Goal: Navigation & Orientation: Find specific page/section

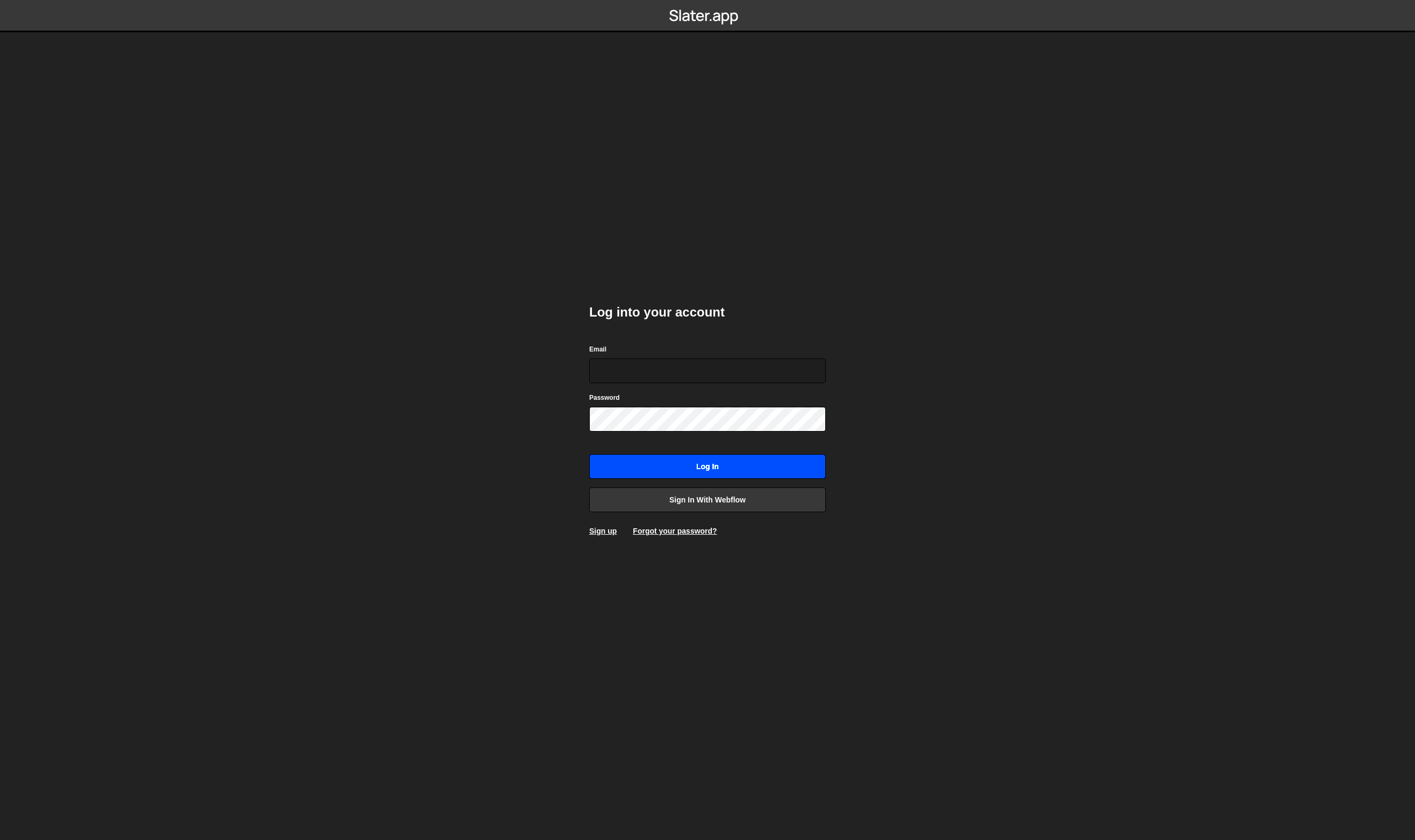
type input "[EMAIL_ADDRESS][DOMAIN_NAME]"
click at [785, 474] on input "Log in" at bounding box center [707, 466] width 237 height 25
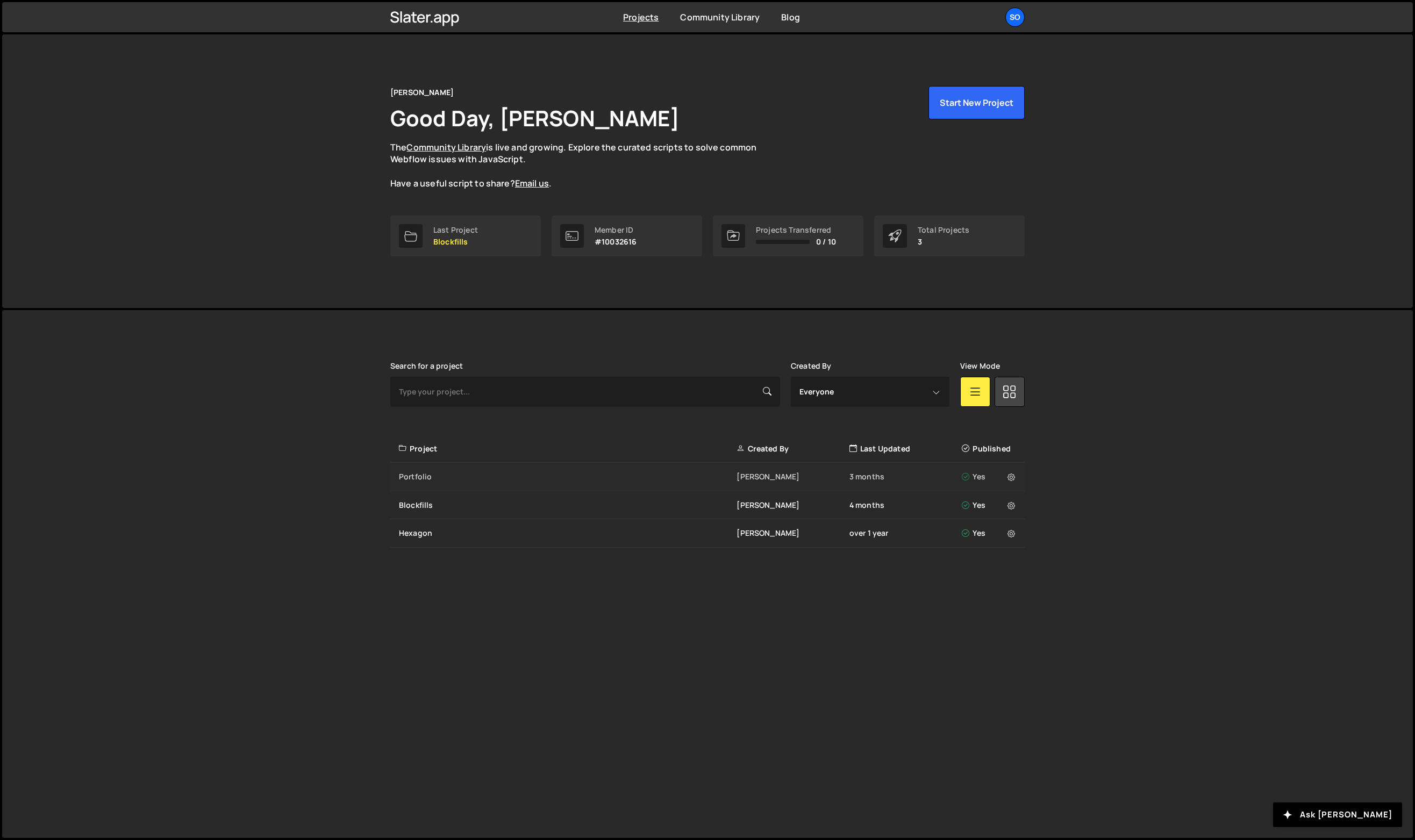
click at [500, 481] on div "Portfolio" at bounding box center [568, 476] width 338 height 10
